Goal: Task Accomplishment & Management: Manage account settings

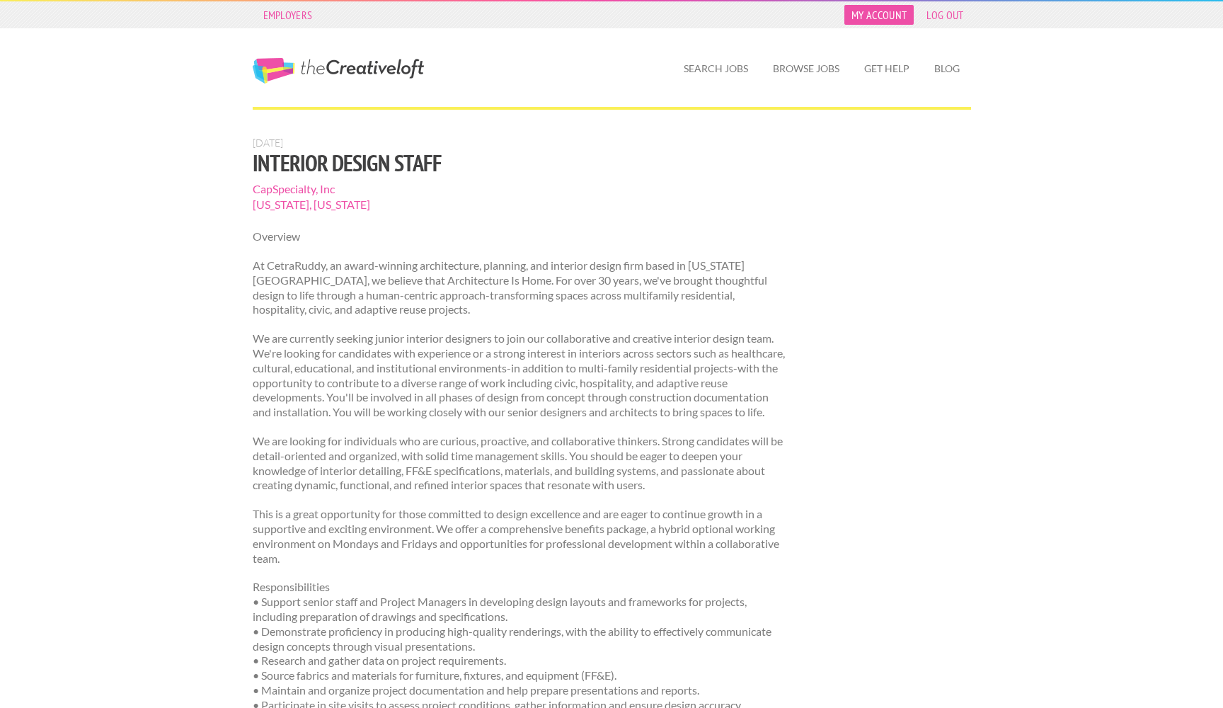
click at [886, 12] on link "My Account" at bounding box center [879, 15] width 69 height 20
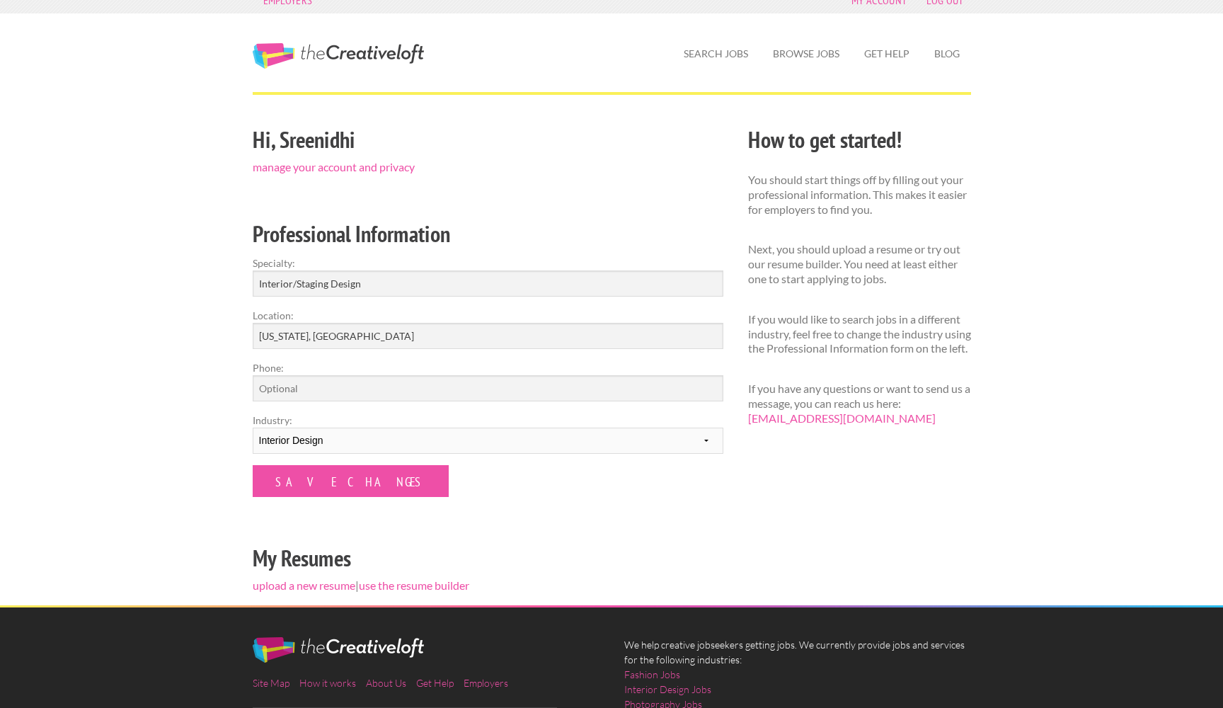
scroll to position [1, 0]
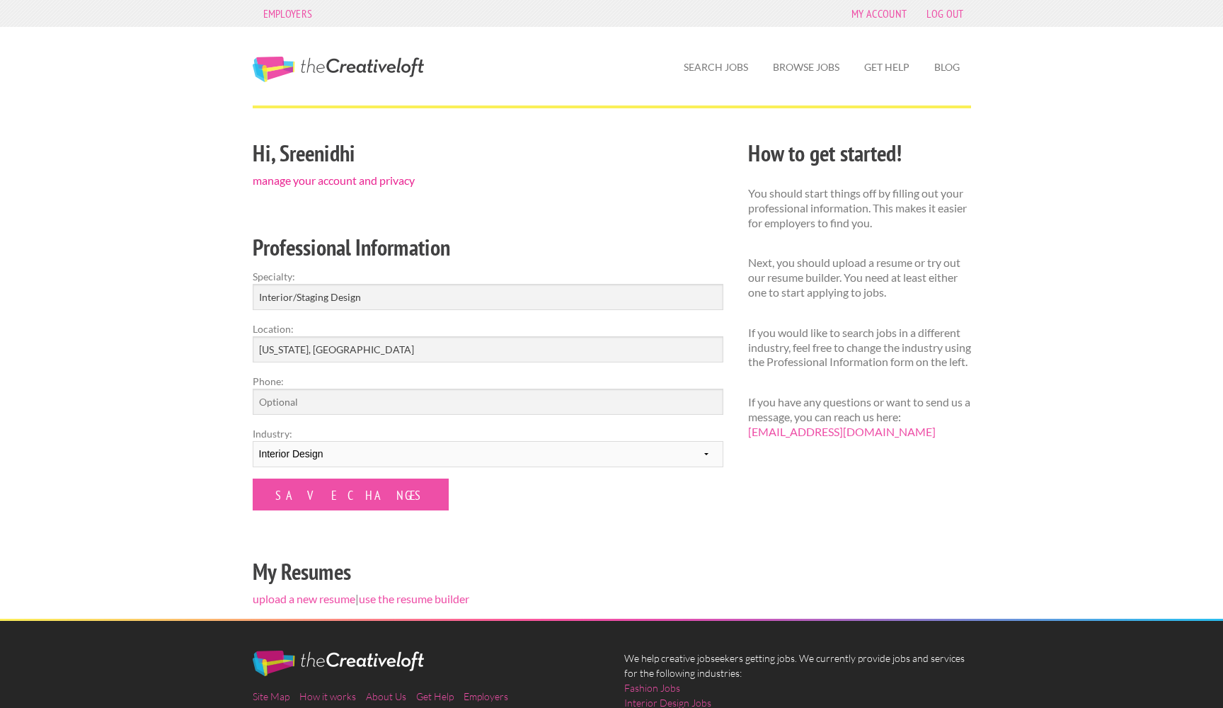
click at [292, 181] on link "manage your account and privacy" at bounding box center [334, 179] width 162 height 13
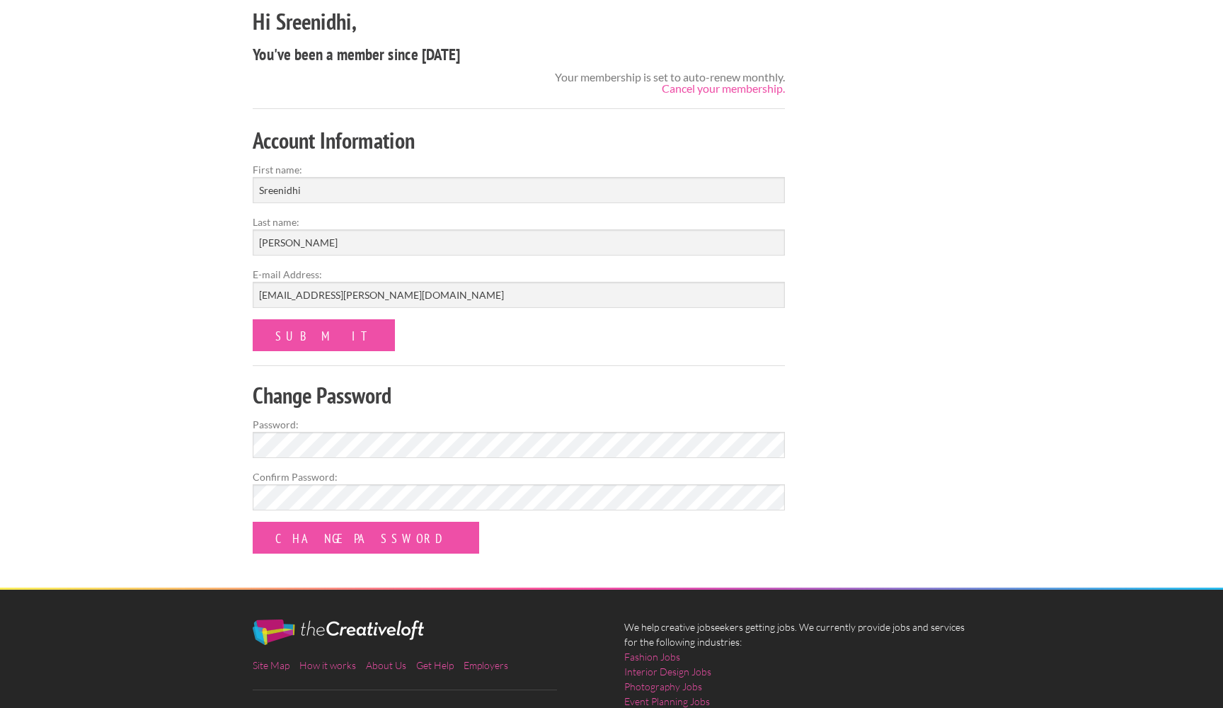
scroll to position [219, 0]
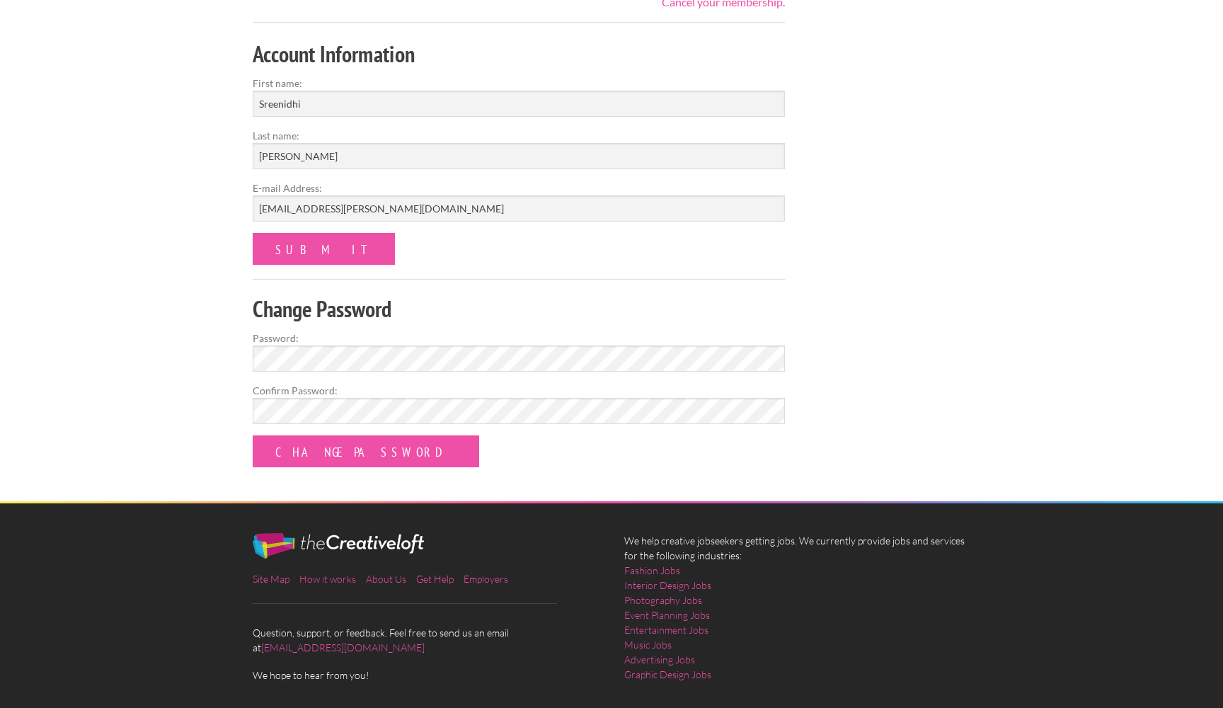
click at [227, 255] on div "Employers My Account Log Out The Creative Loft Search Jobs Browse Jobs Get Help…" at bounding box center [611, 271] width 1223 height 980
click at [276, 250] on input "submit" at bounding box center [324, 249] width 142 height 32
click at [277, 384] on label "Confirm Password:" at bounding box center [519, 390] width 533 height 15
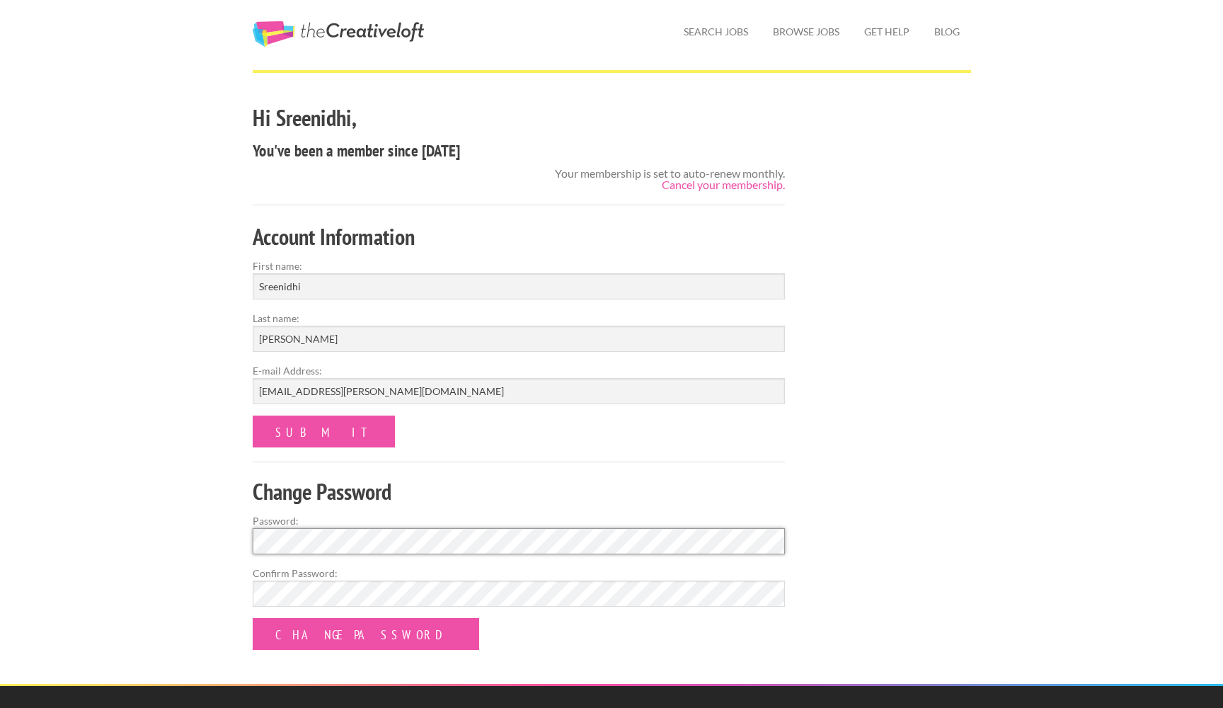
scroll to position [23, 0]
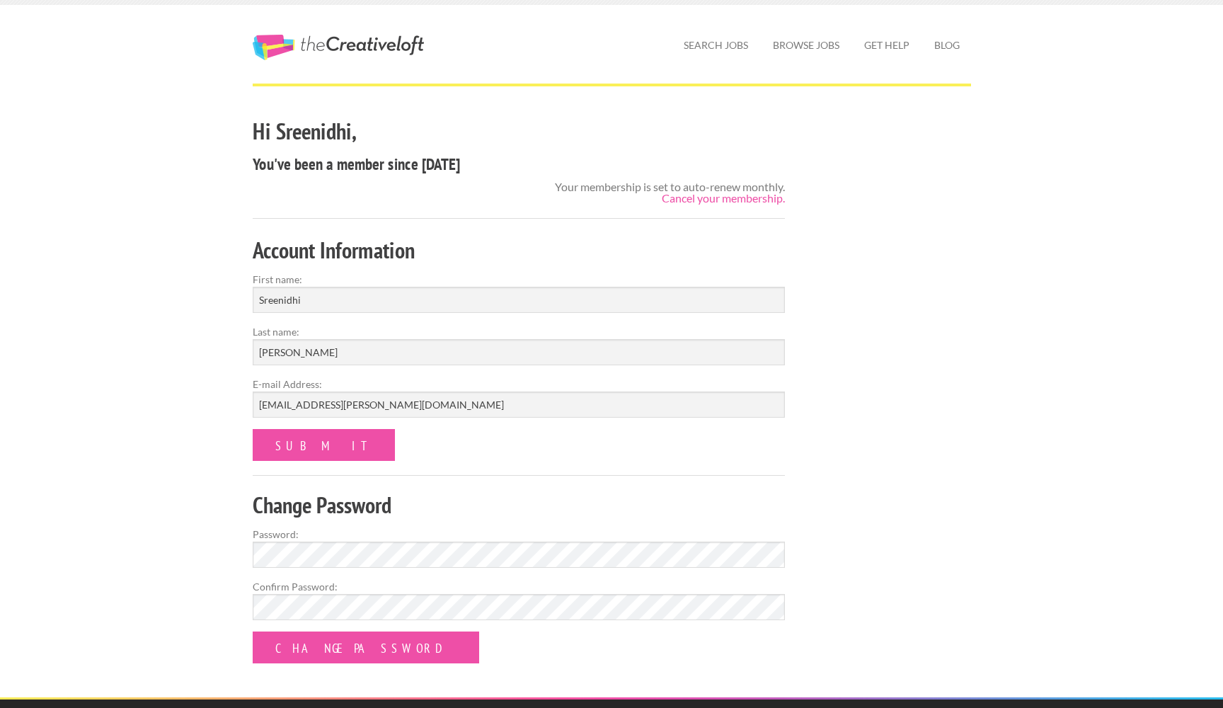
click at [204, 326] on div "Employers My Account Log Out The Creative Loft Search Jobs Browse Jobs Get Help…" at bounding box center [611, 467] width 1223 height 980
click at [739, 195] on link "Cancel your membership." at bounding box center [723, 197] width 123 height 13
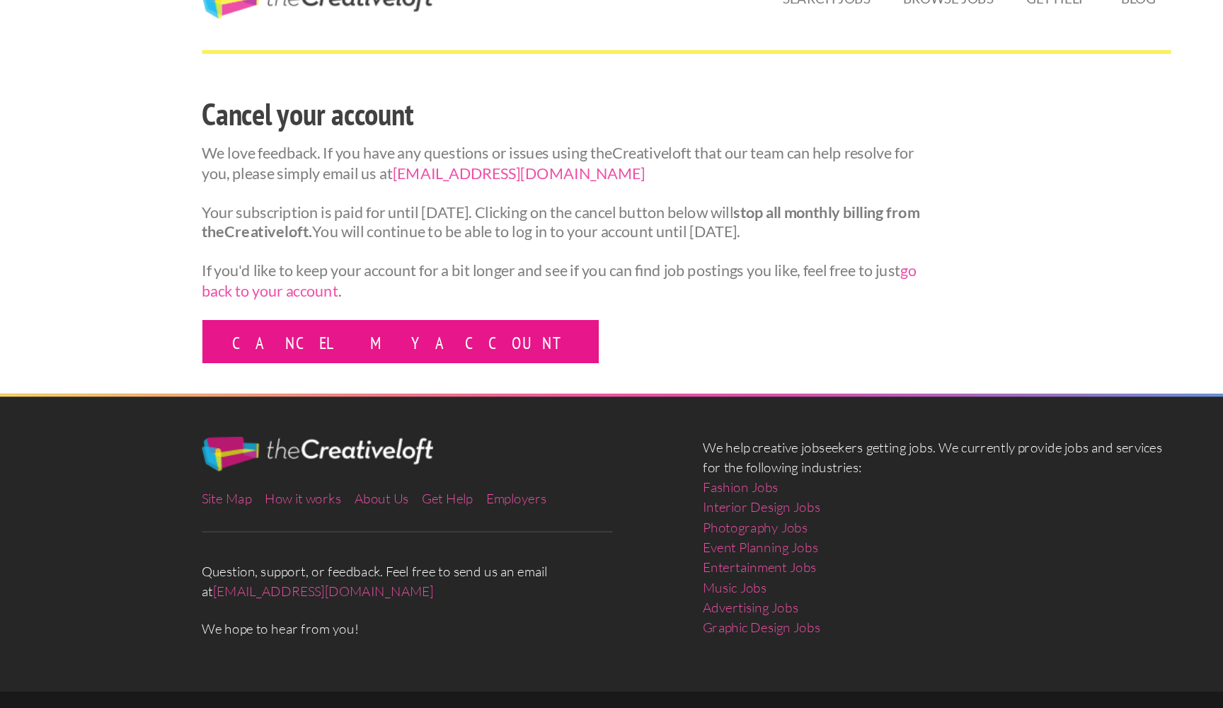
click at [276, 307] on link "Cancel my account" at bounding box center [400, 323] width 294 height 32
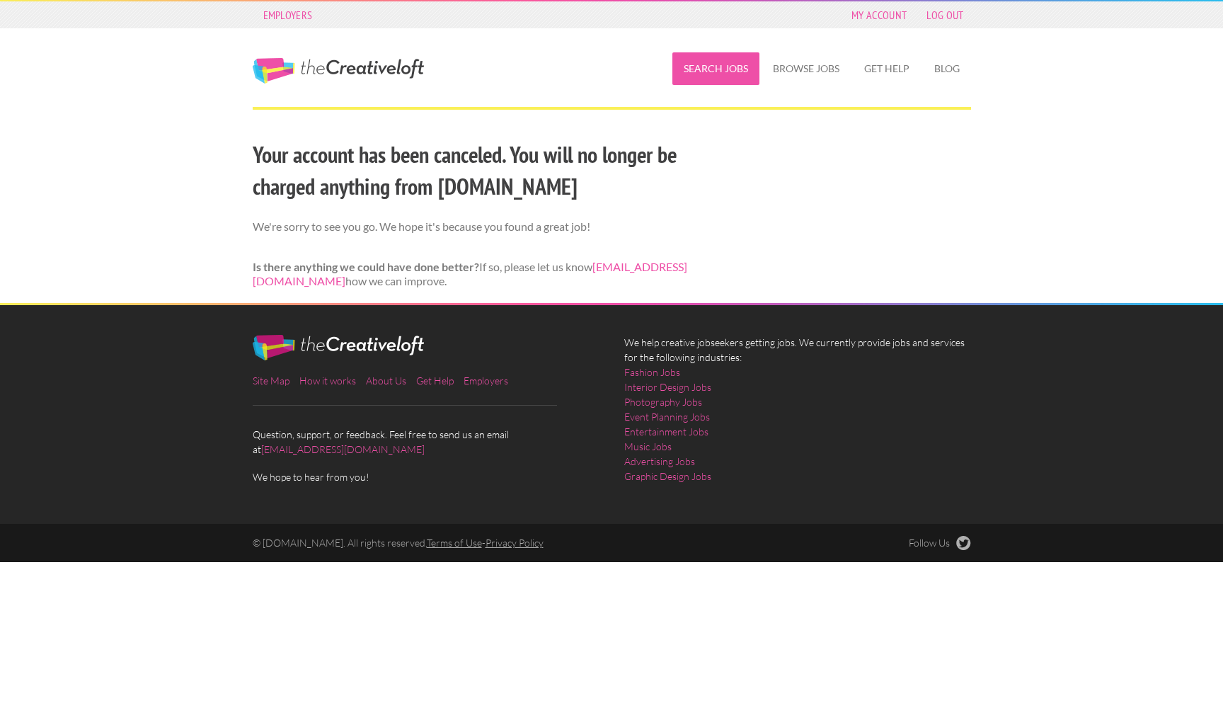
click at [716, 66] on link "Search Jobs" at bounding box center [716, 68] width 87 height 33
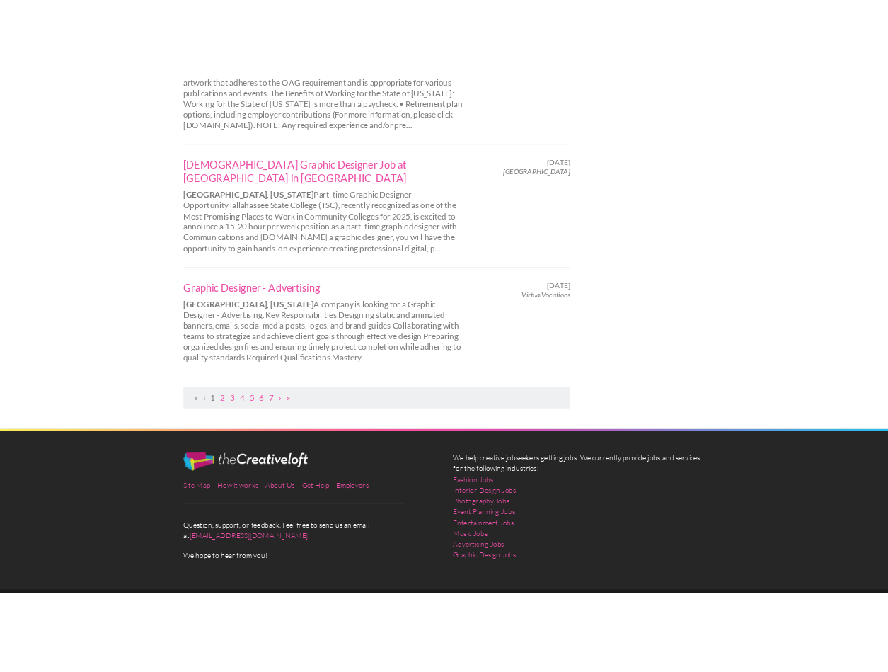
scroll to position [1443, 0]
